Goal: Browse casually

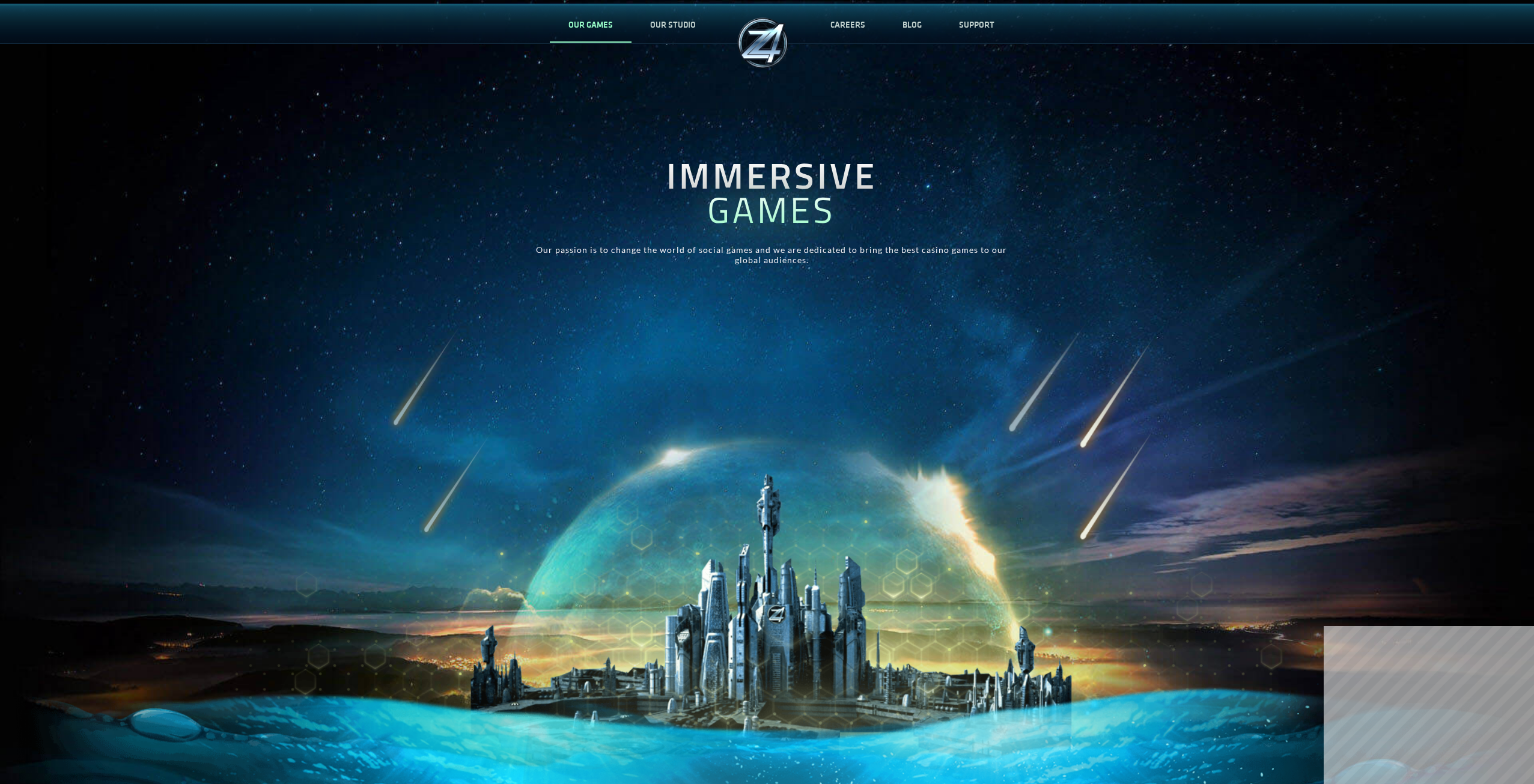
click at [572, 20] on link "OUR GAMES" at bounding box center [591, 25] width 82 height 40
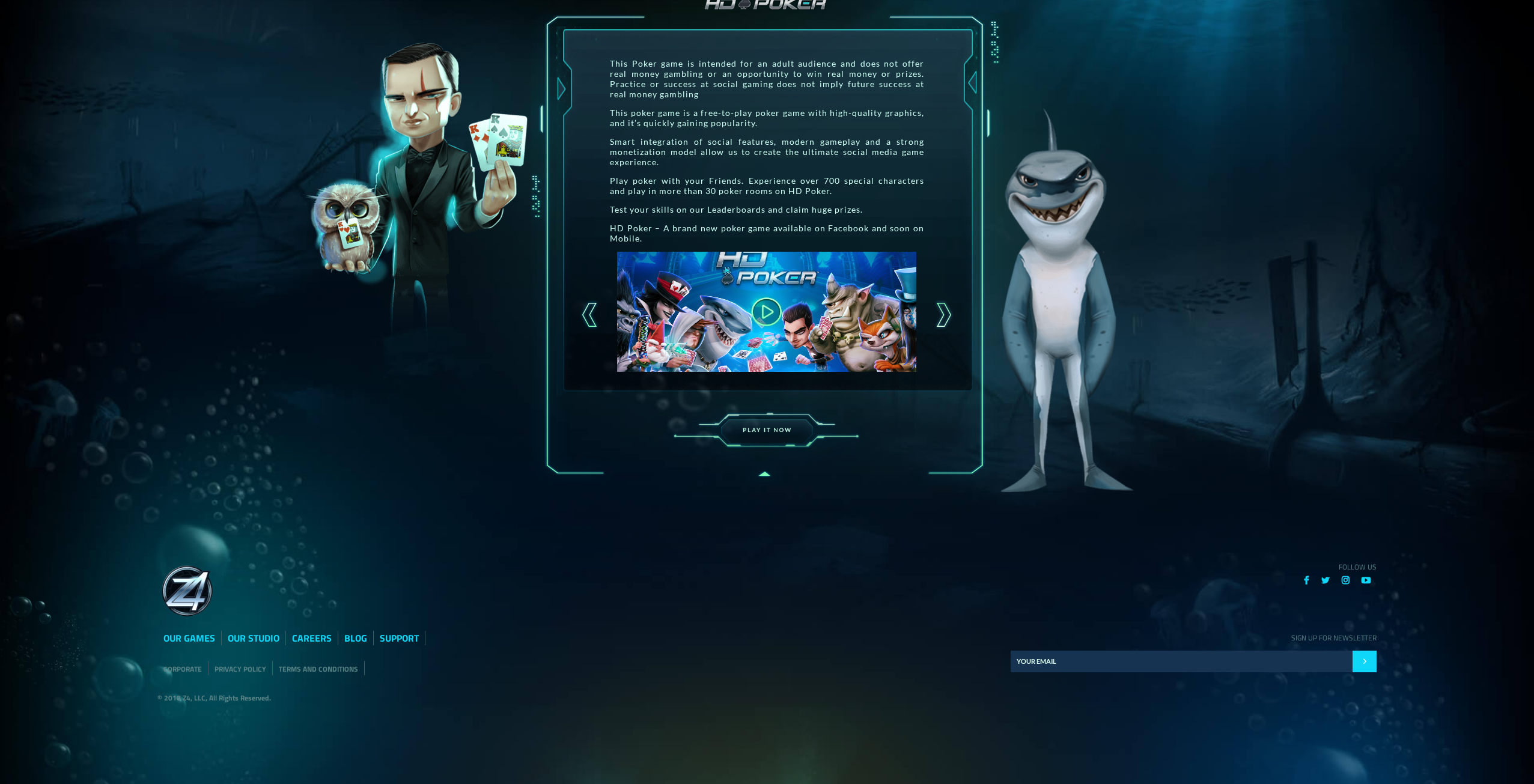
scroll to position [216, 0]
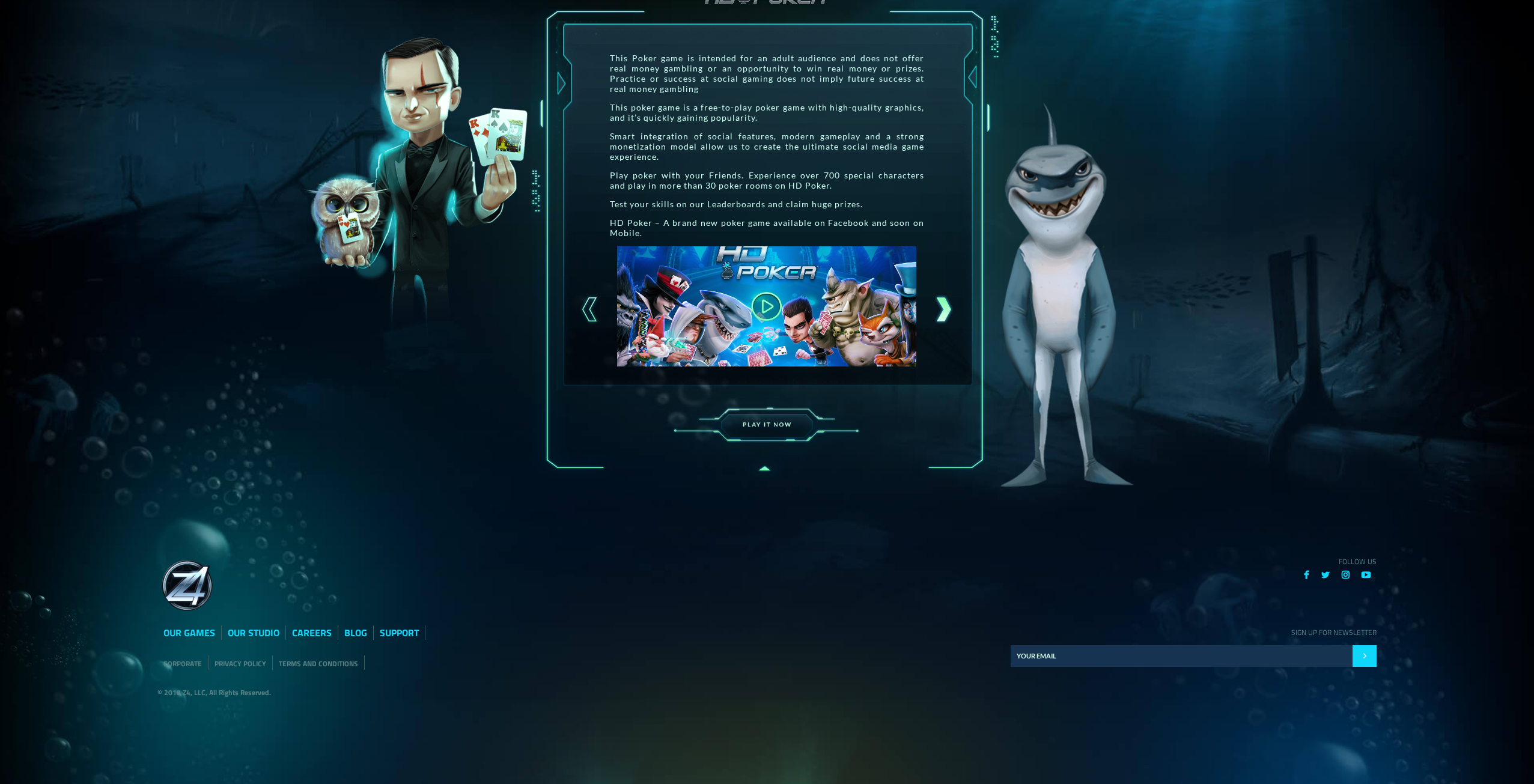
click at [942, 314] on div at bounding box center [944, 309] width 21 height 30
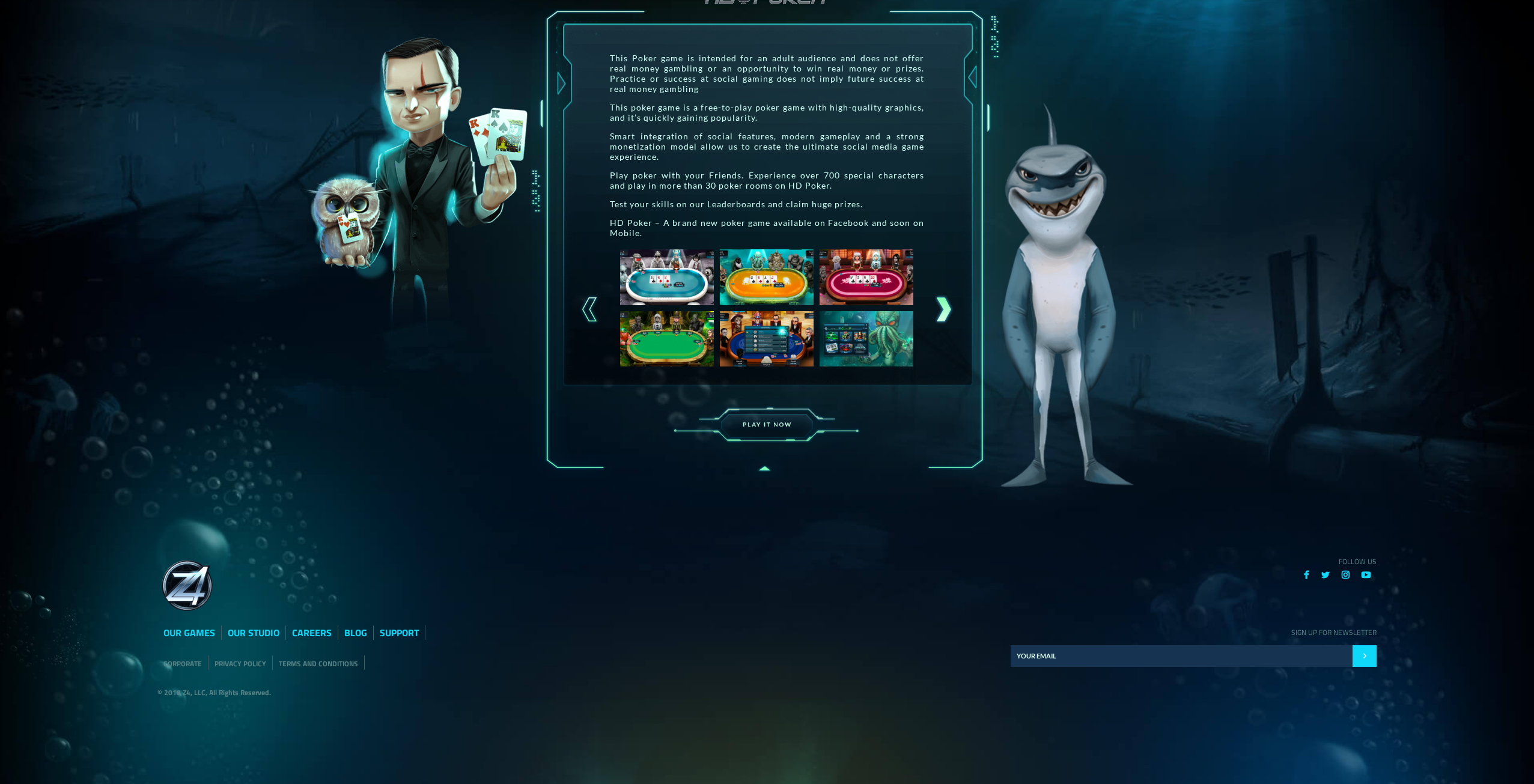
click at [942, 314] on div at bounding box center [944, 309] width 21 height 30
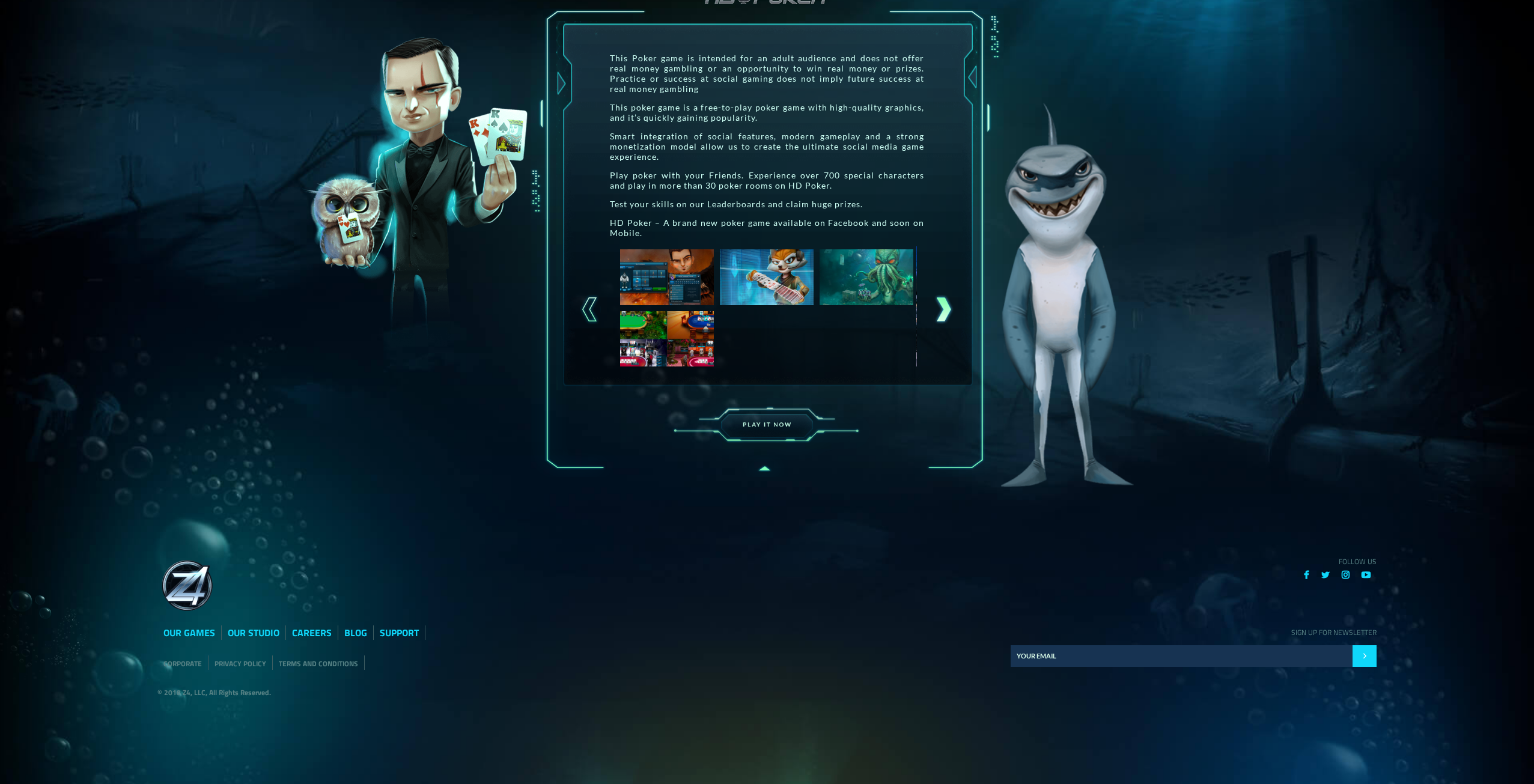
click at [942, 314] on div at bounding box center [944, 309] width 21 height 30
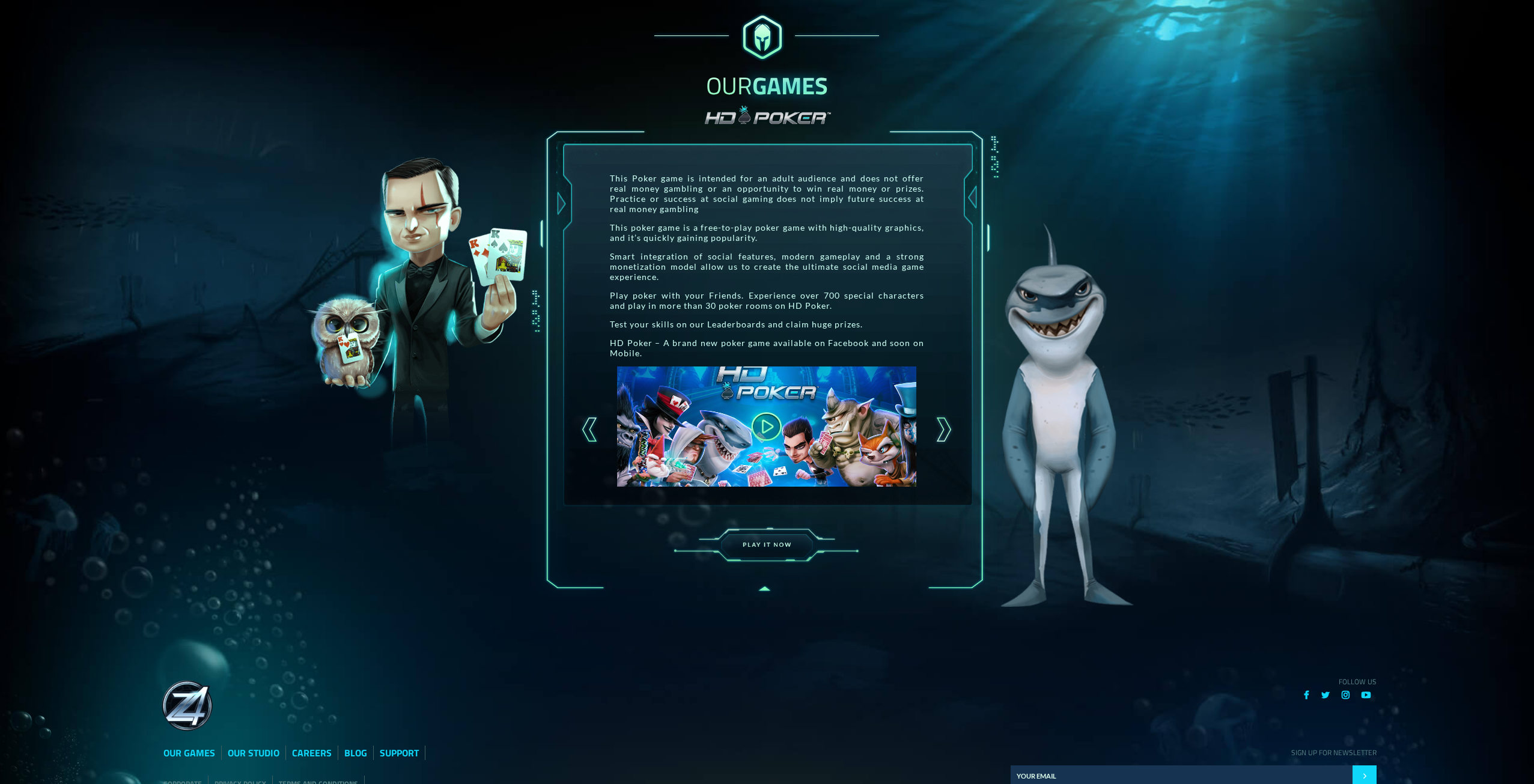
scroll to position [35, 0]
